Goal: Find specific page/section: Find specific page/section

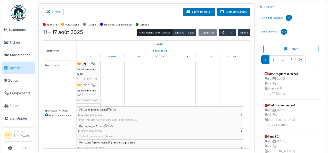
scroll to position [828, 0]
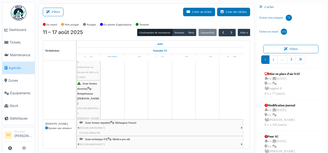
click at [20, 69] on span "Agenda" at bounding box center [20, 67] width 24 height 5
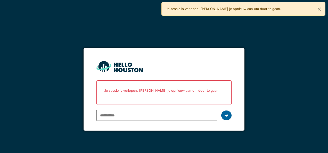
type input "**********"
click at [227, 113] on icon at bounding box center [226, 115] width 4 height 4
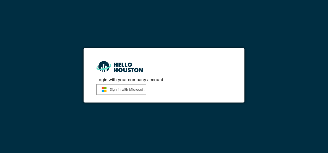
click at [125, 90] on button "Sign in with Microsoft" at bounding box center [121, 89] width 50 height 11
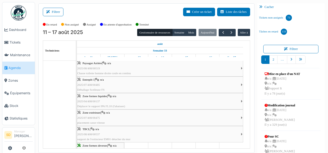
scroll to position [265, 0]
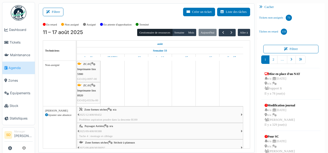
click at [268, 6] on div "Cacher" at bounding box center [291, 6] width 68 height 7
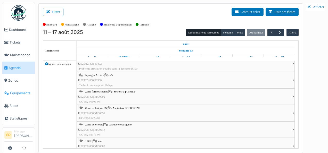
click at [25, 92] on span "Équipements" at bounding box center [21, 93] width 23 height 5
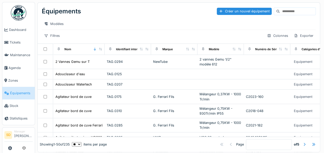
click at [280, 13] on input at bounding box center [298, 11] width 36 height 7
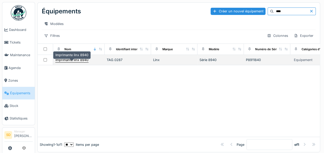
type input "****"
click at [73, 62] on div "Imprimante linx 8940" at bounding box center [71, 59] width 33 height 5
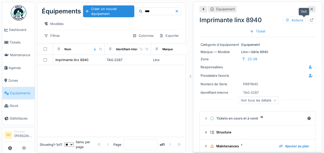
click at [309, 19] on icon at bounding box center [311, 19] width 4 height 3
